Goal: Find specific page/section: Find specific page/section

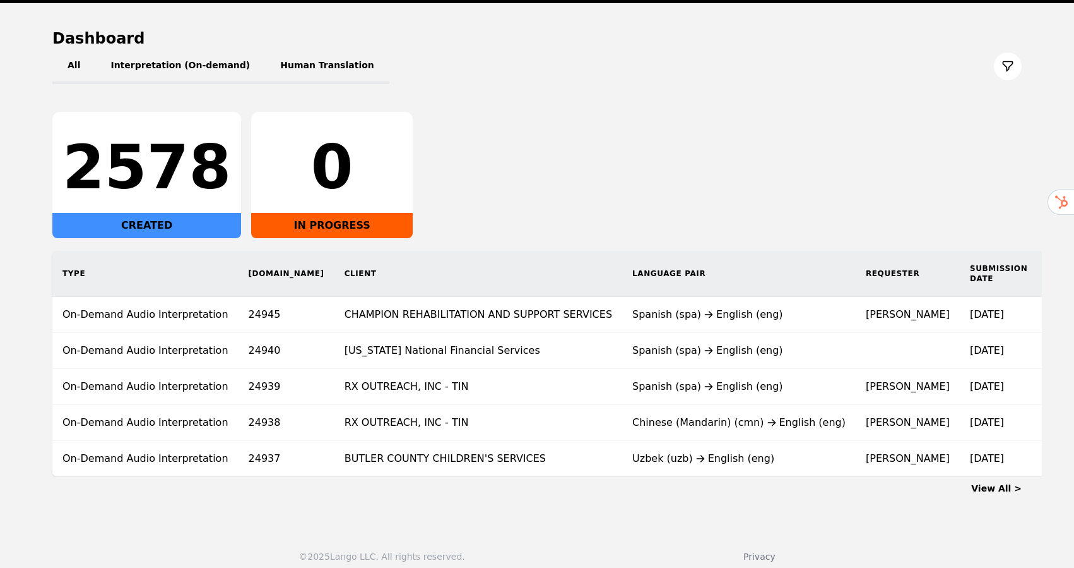
scroll to position [121, 0]
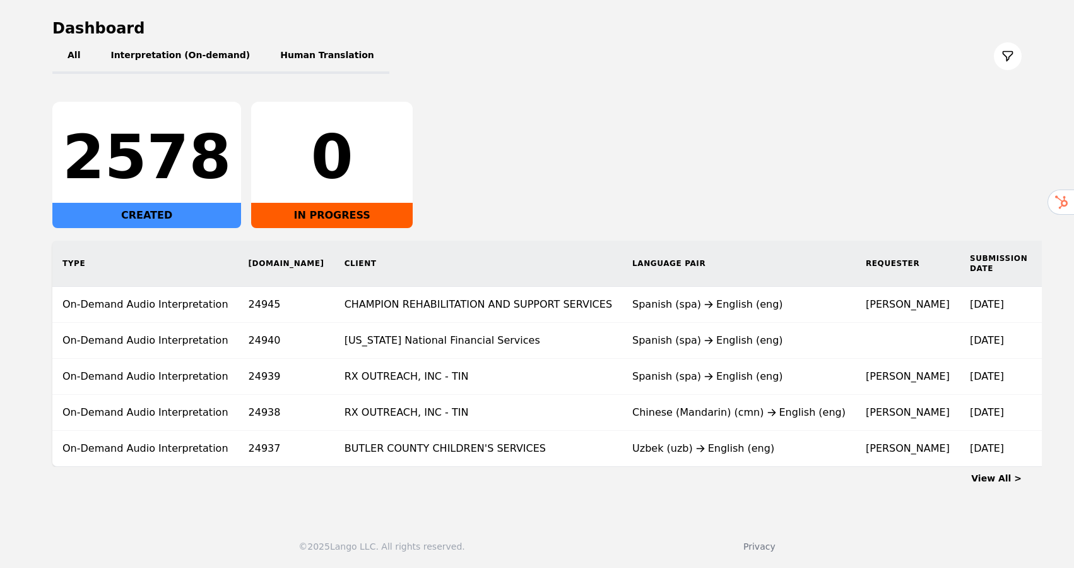
click at [1000, 475] on link "View All >" at bounding box center [997, 478] width 51 height 10
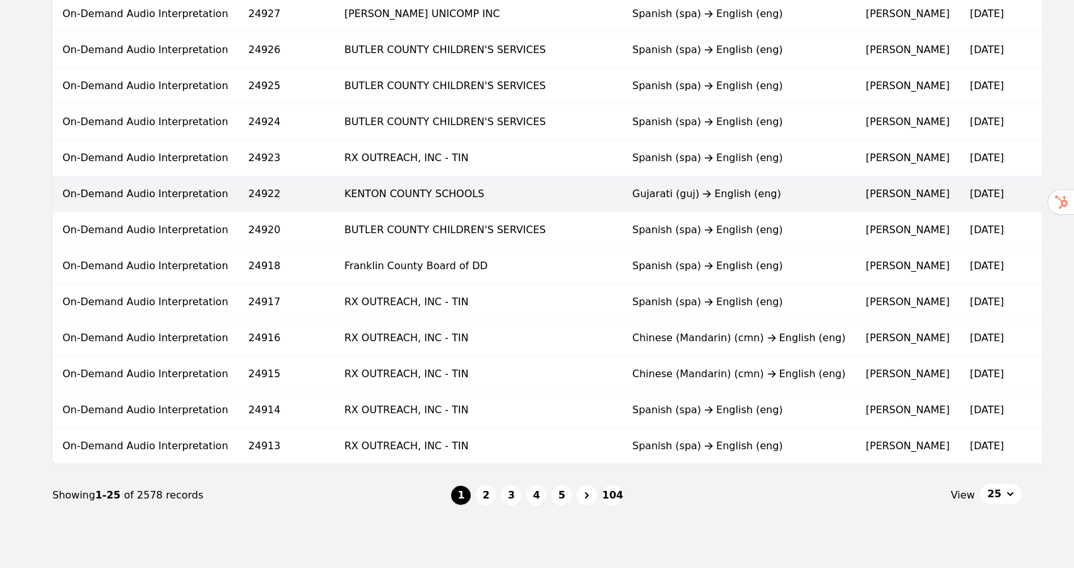
scroll to position [706, 0]
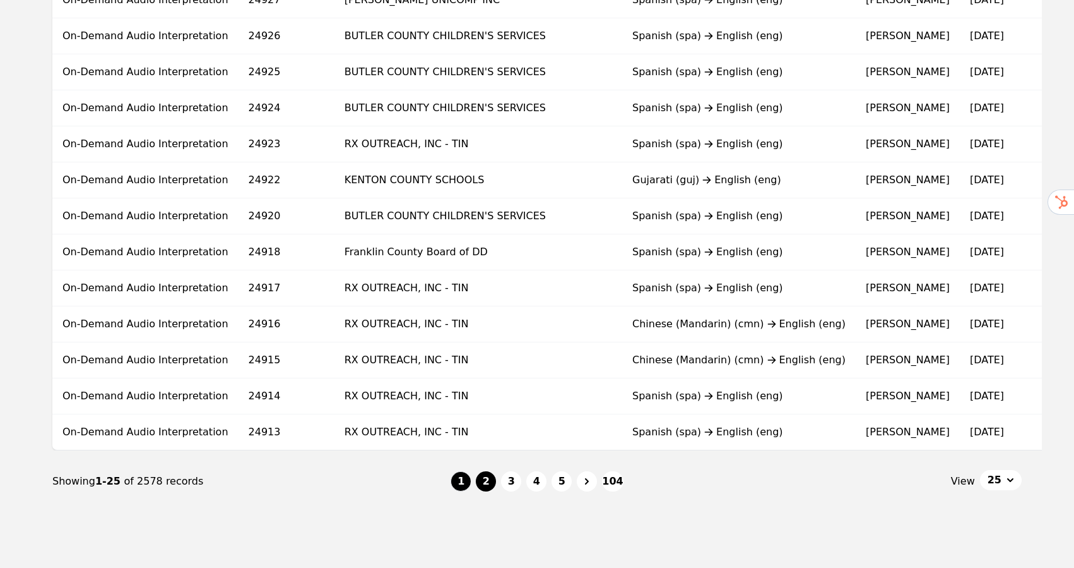
click at [485, 481] on button "2" at bounding box center [486, 481] width 20 height 20
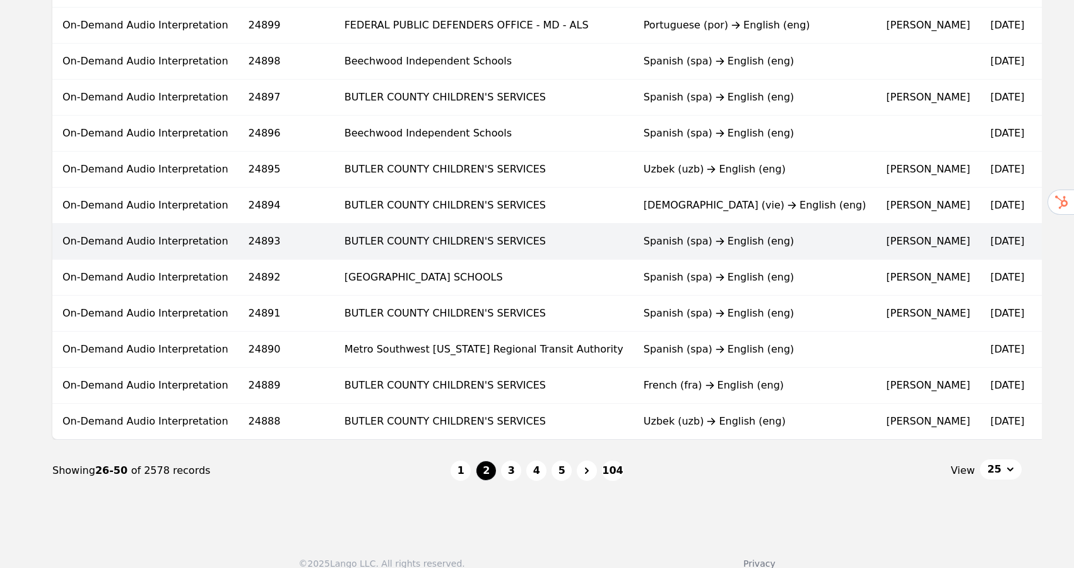
scroll to position [733, 0]
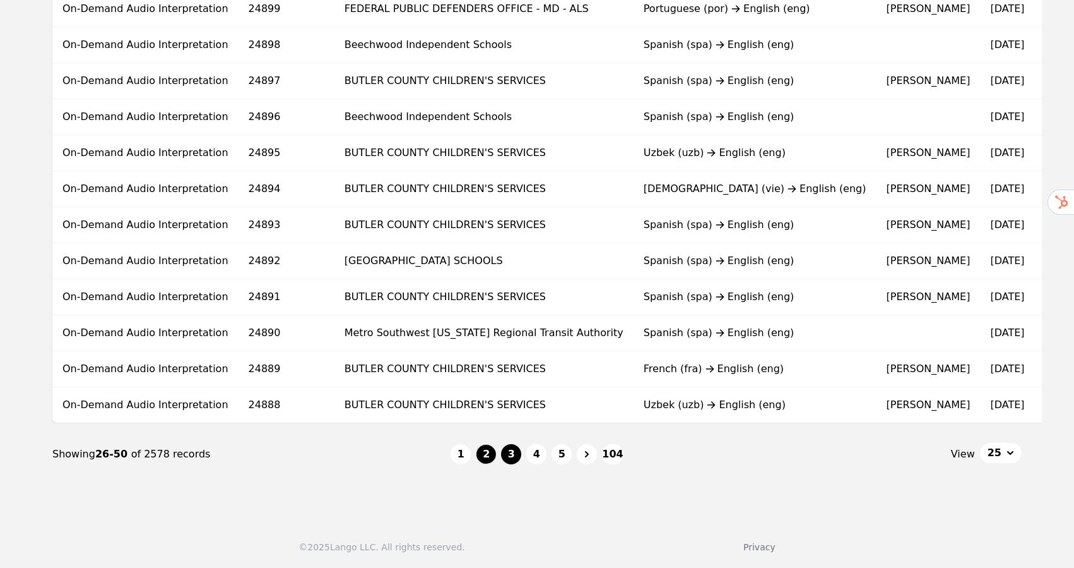
click at [510, 457] on button "3" at bounding box center [511, 454] width 20 height 20
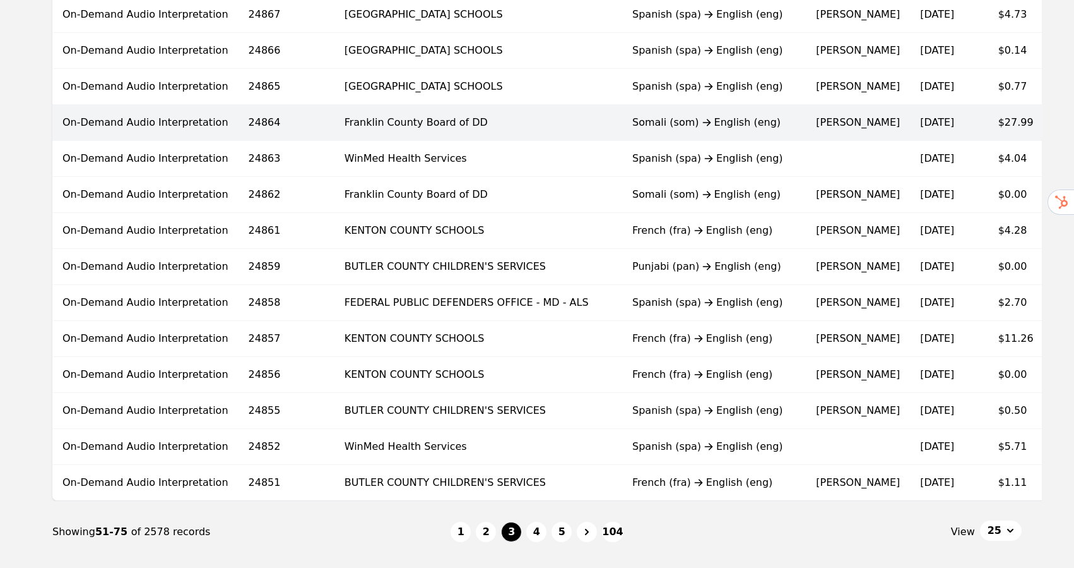
scroll to position [733, 0]
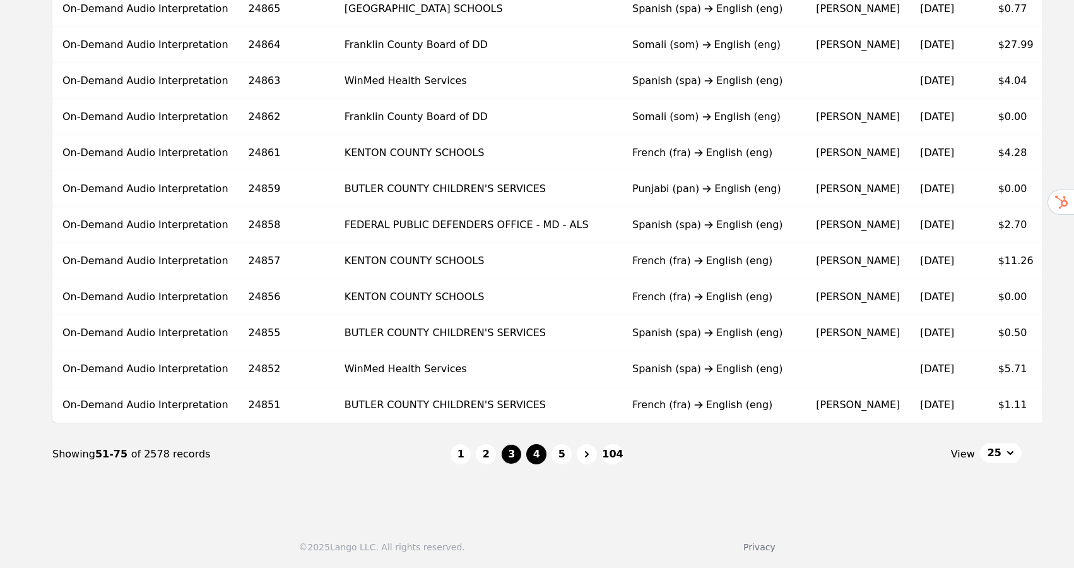
click at [542, 451] on button "4" at bounding box center [536, 454] width 20 height 20
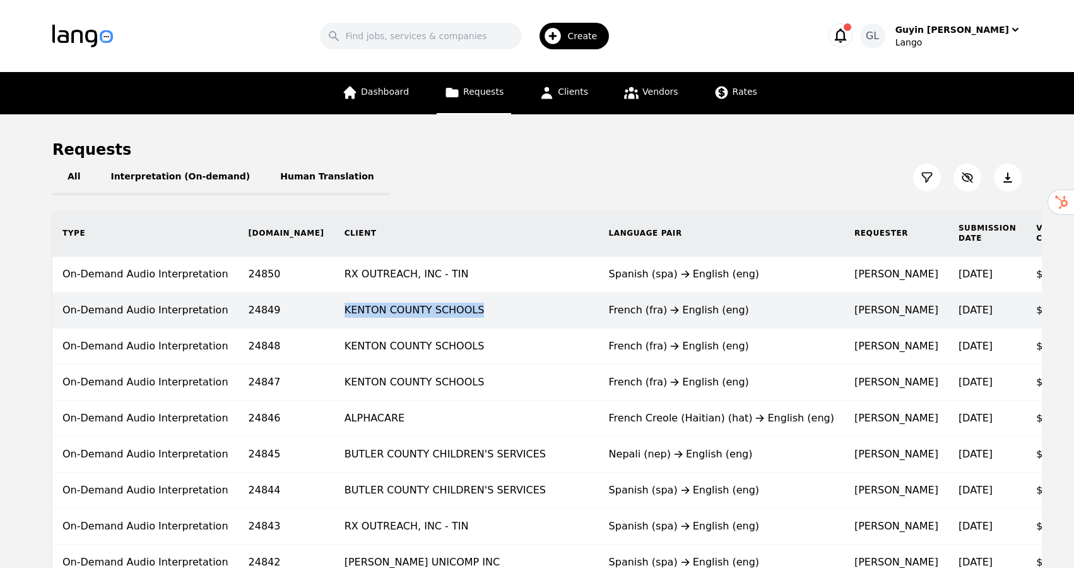
drag, startPoint x: 441, startPoint y: 314, endPoint x: 282, endPoint y: 310, distance: 159.1
click at [335, 310] on td "KENTON COUNTY SCHOOLS" at bounding box center [467, 310] width 264 height 36
